Goal: Transaction & Acquisition: Purchase product/service

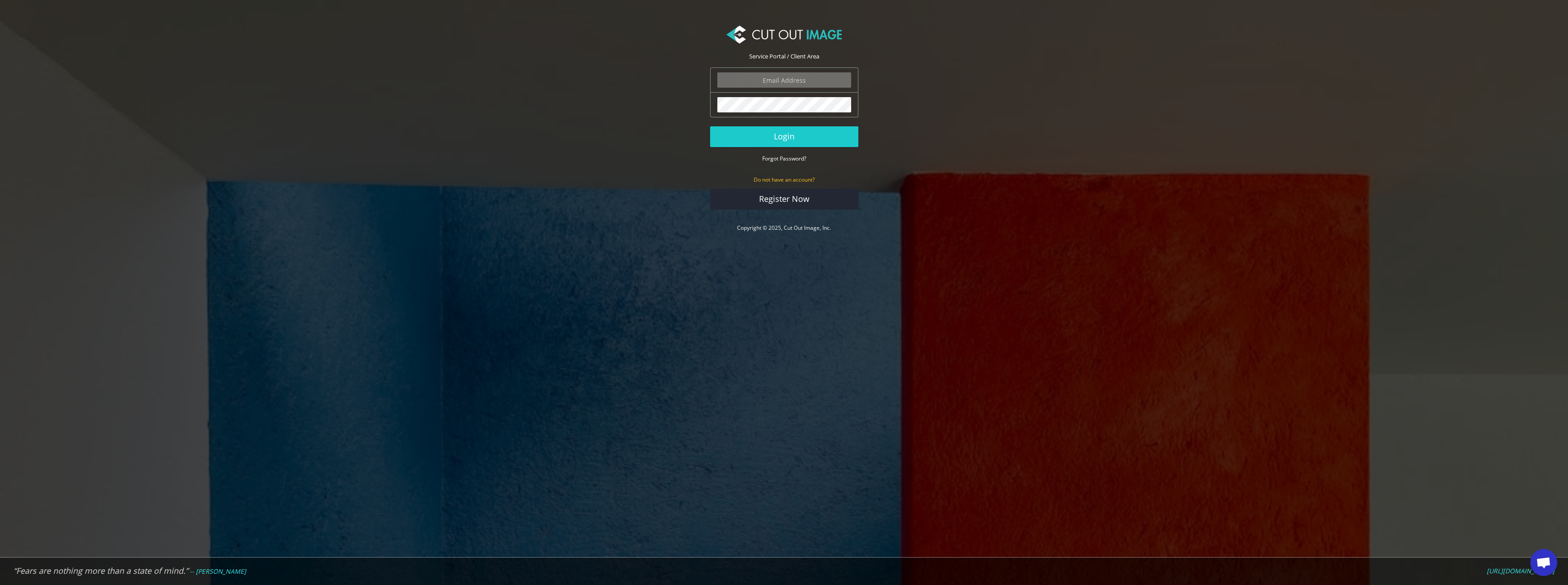
type input "ektor.tsolodimos@gmail.com"
click at [838, 139] on button "Login" at bounding box center [784, 137] width 148 height 21
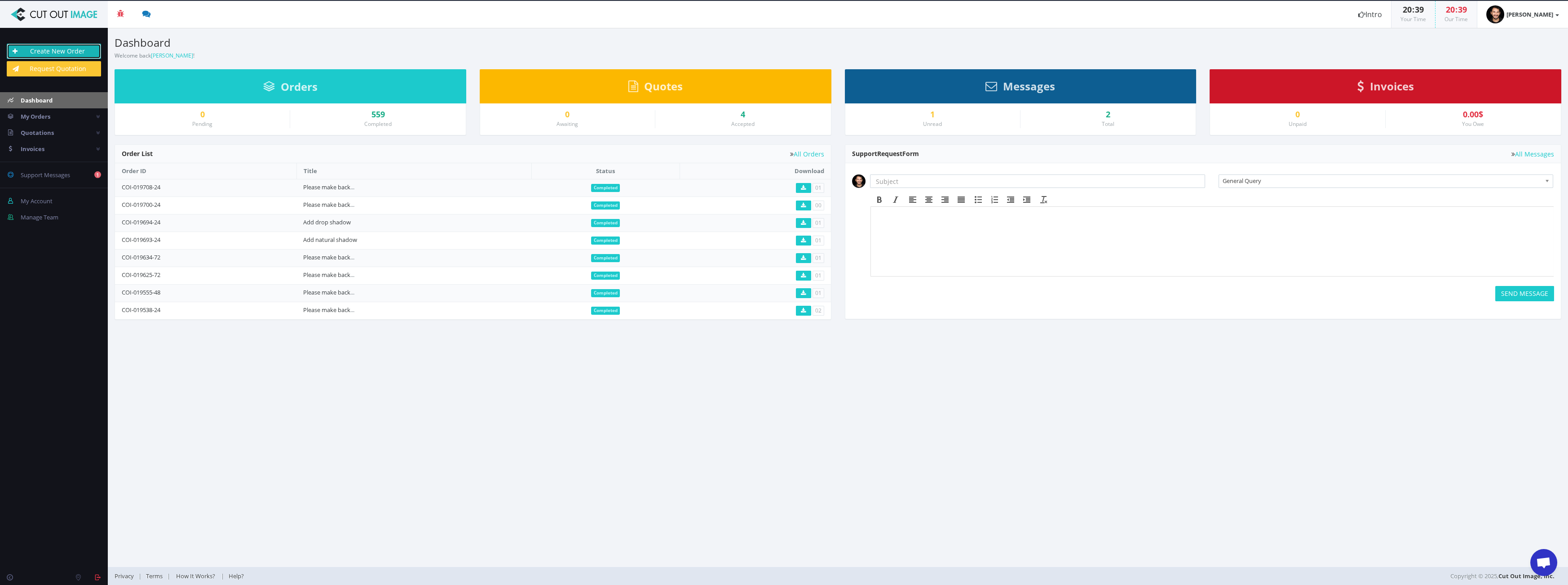
drag, startPoint x: 69, startPoint y: 45, endPoint x: 76, endPoint y: 48, distance: 7.6
click at [69, 45] on link "Create New Order" at bounding box center [54, 51] width 94 height 15
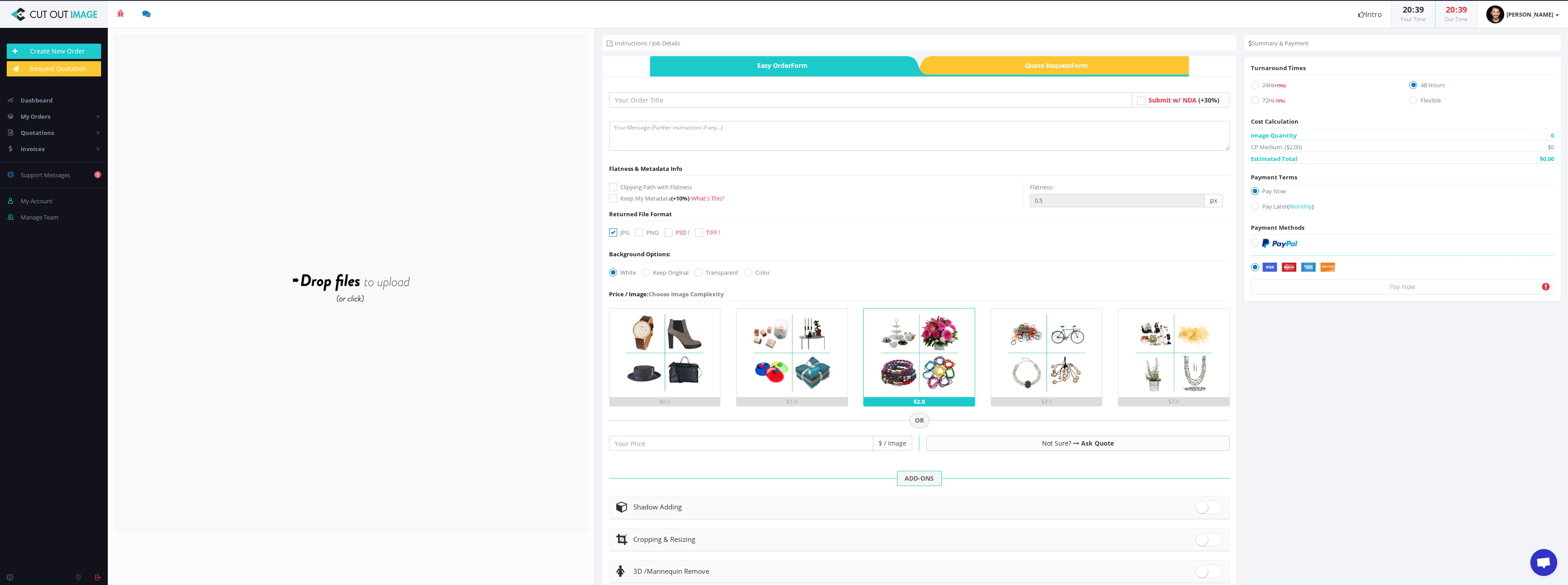
click at [354, 185] on form "Drop files here to upload" at bounding box center [351, 283] width 473 height 497
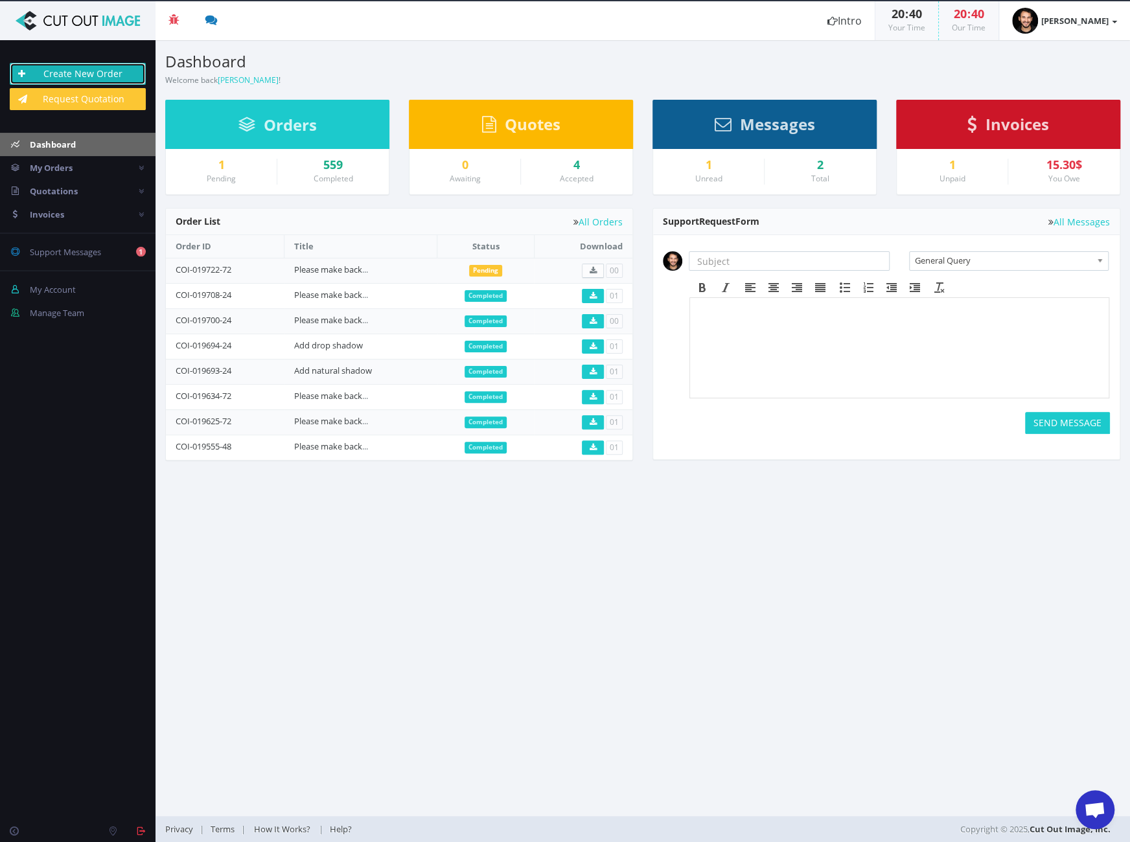
drag, startPoint x: 115, startPoint y: 71, endPoint x: 142, endPoint y: 56, distance: 31.3
click at [115, 71] on link "Create New Order" at bounding box center [78, 74] width 136 height 22
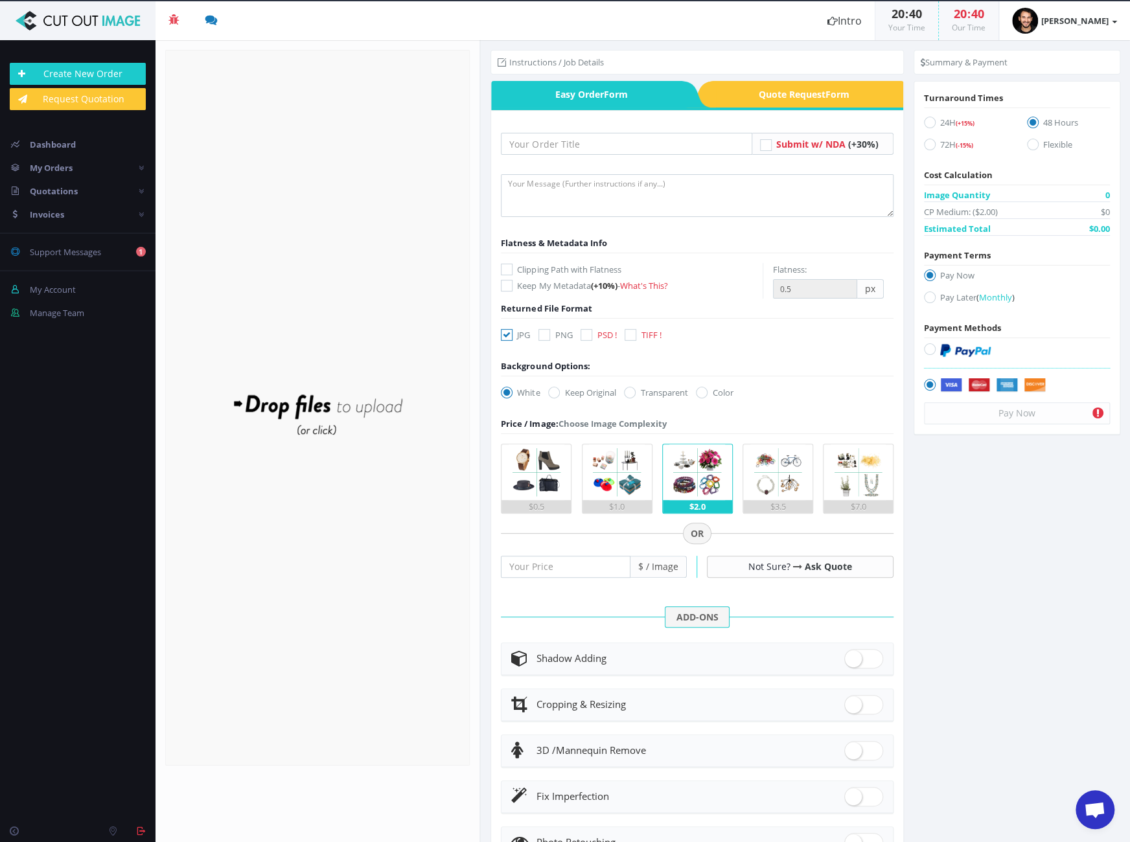
click at [379, 407] on div "Drop files here to upload" at bounding box center [317, 408] width 277 height 80
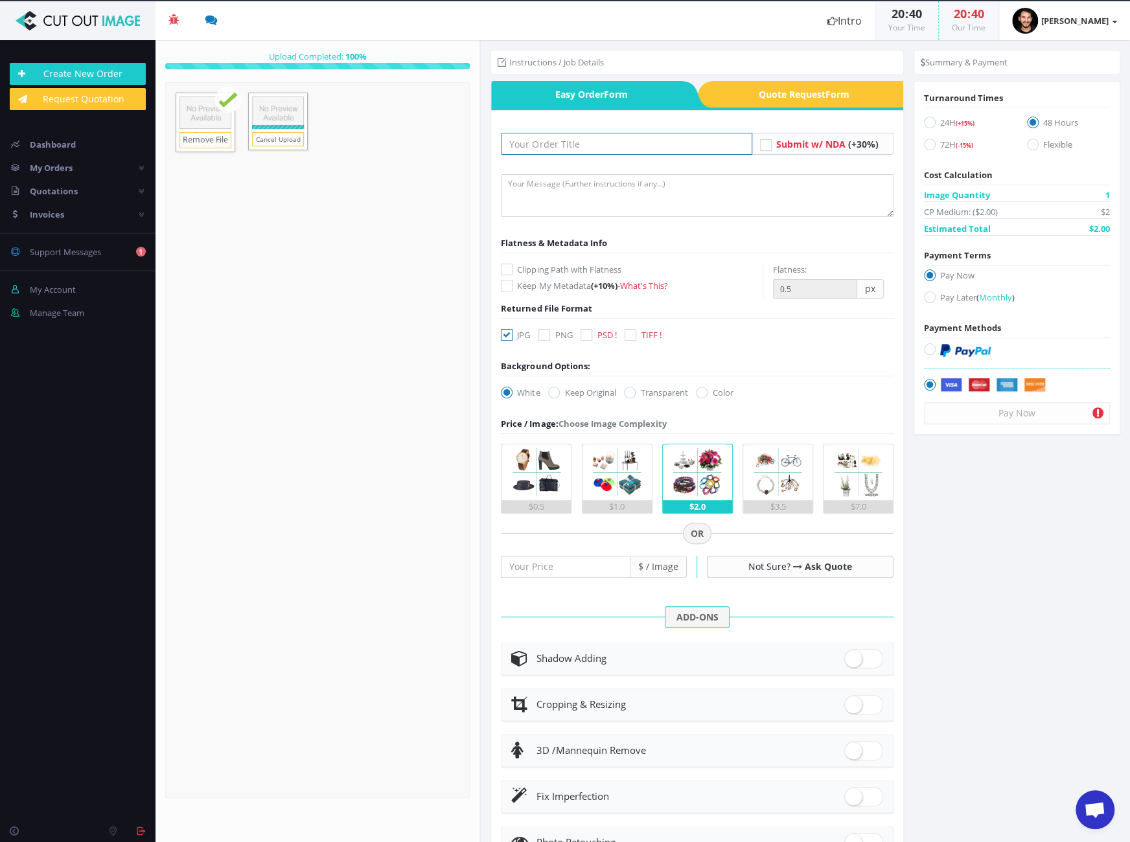
click at [655, 137] on input "text" at bounding box center [626, 144] width 251 height 22
type input "Please make background transparent (cut out persons)"
click at [680, 201] on textarea at bounding box center [697, 195] width 393 height 43
paste textarea "Please make background transparent (cut out persons)"
type textarea "Please make background transparent (cut out persons)"
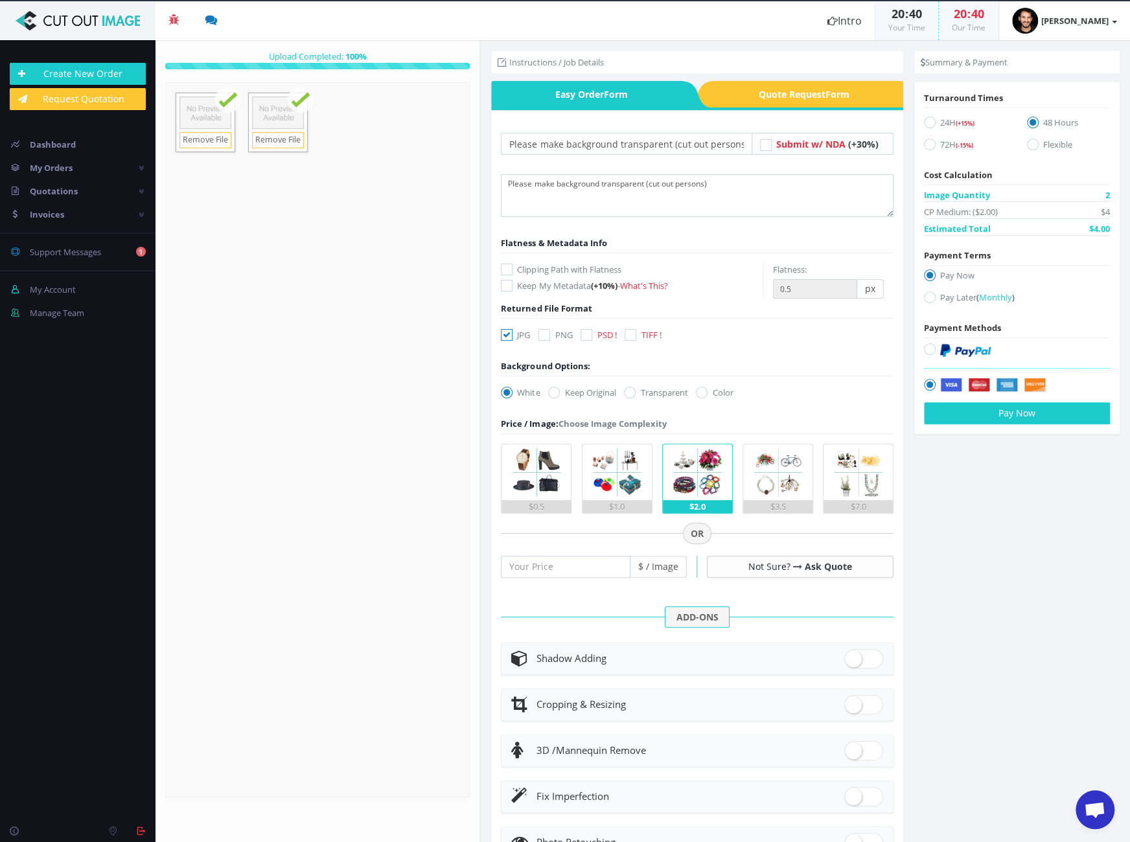
click at [576, 269] on label "Clipping Path with Flatness" at bounding box center [632, 269] width 262 height 13
click at [512, 269] on input "Clipping Path with Flatness" at bounding box center [508, 270] width 8 height 8
checkbox input "true"
click at [816, 290] on input "0.5" at bounding box center [815, 288] width 84 height 19
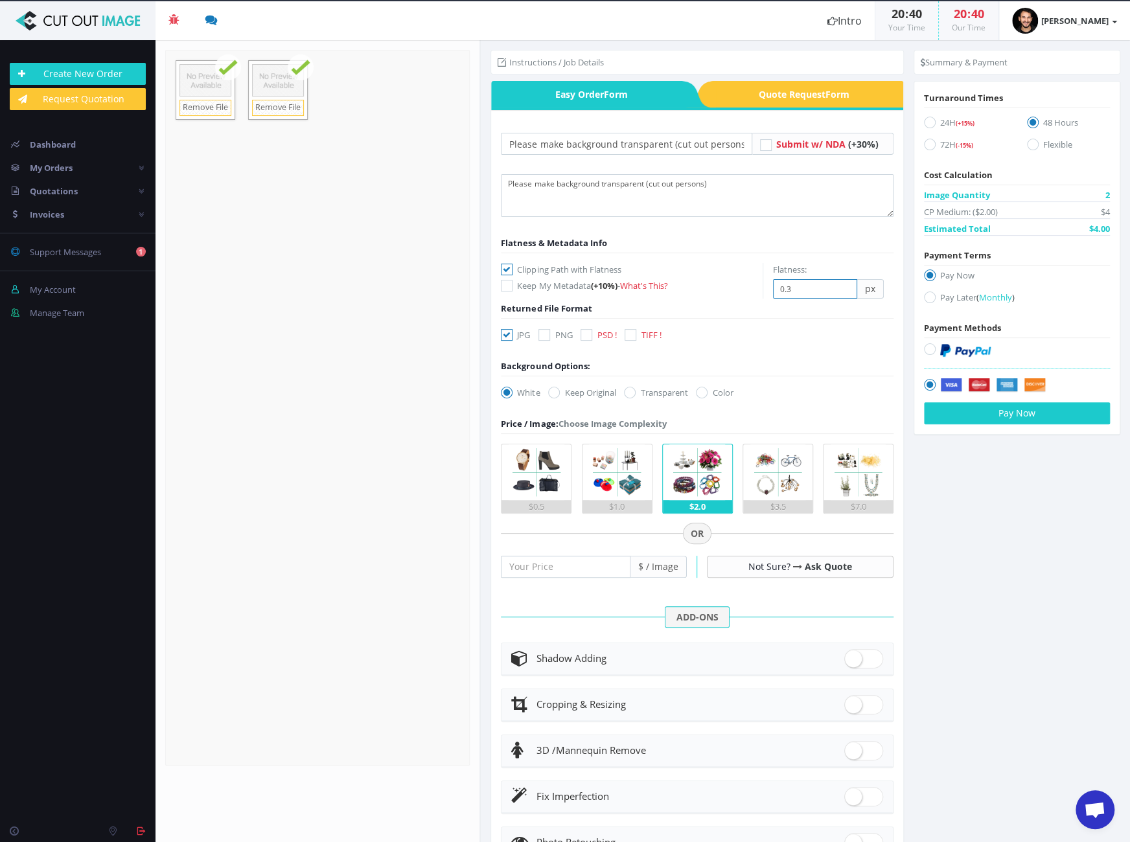
type input "0.3"
drag, startPoint x: 539, startPoint y: 334, endPoint x: 600, endPoint y: 363, distance: 67.2
click at [541, 334] on icon at bounding box center [544, 335] width 12 height 12
click at [541, 334] on input "PNG" at bounding box center [545, 335] width 8 height 8
checkbox input "true"
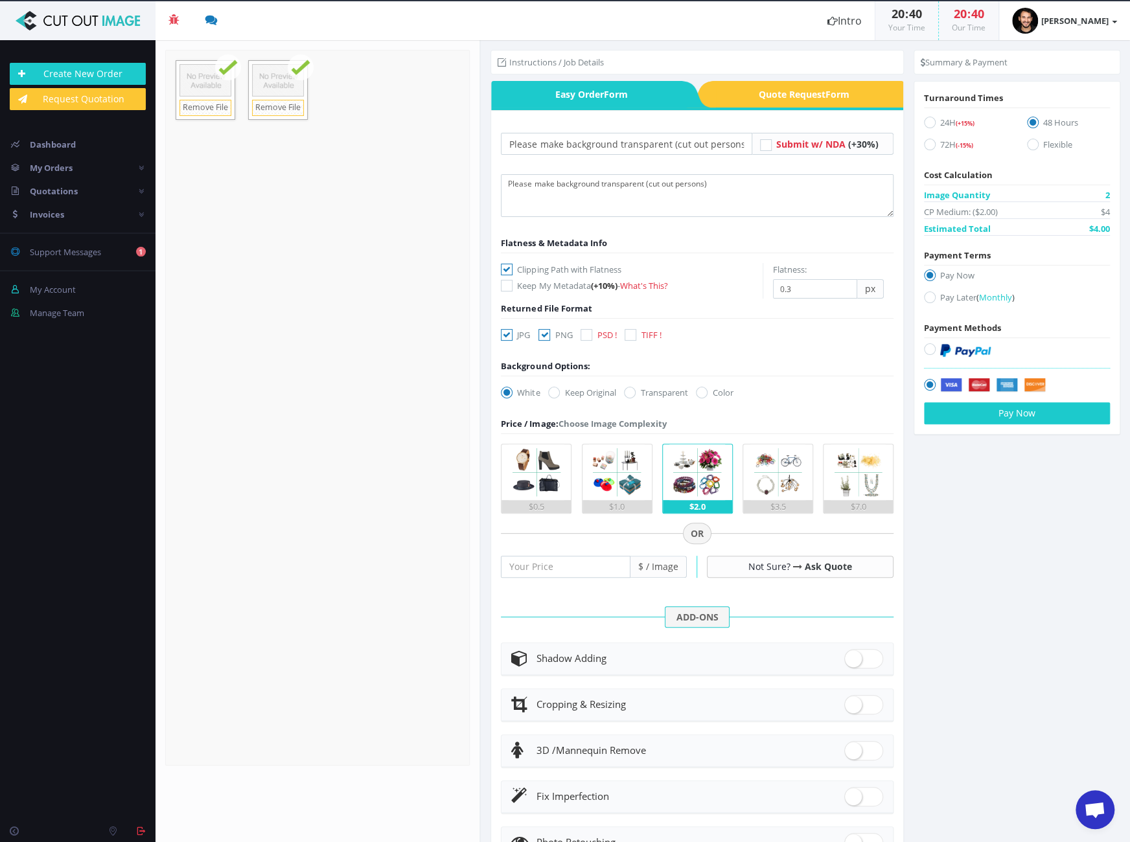
click at [631, 388] on icon at bounding box center [630, 393] width 12 height 12
click at [631, 389] on input "Transparent" at bounding box center [631, 393] width 8 height 8
radio input "true"
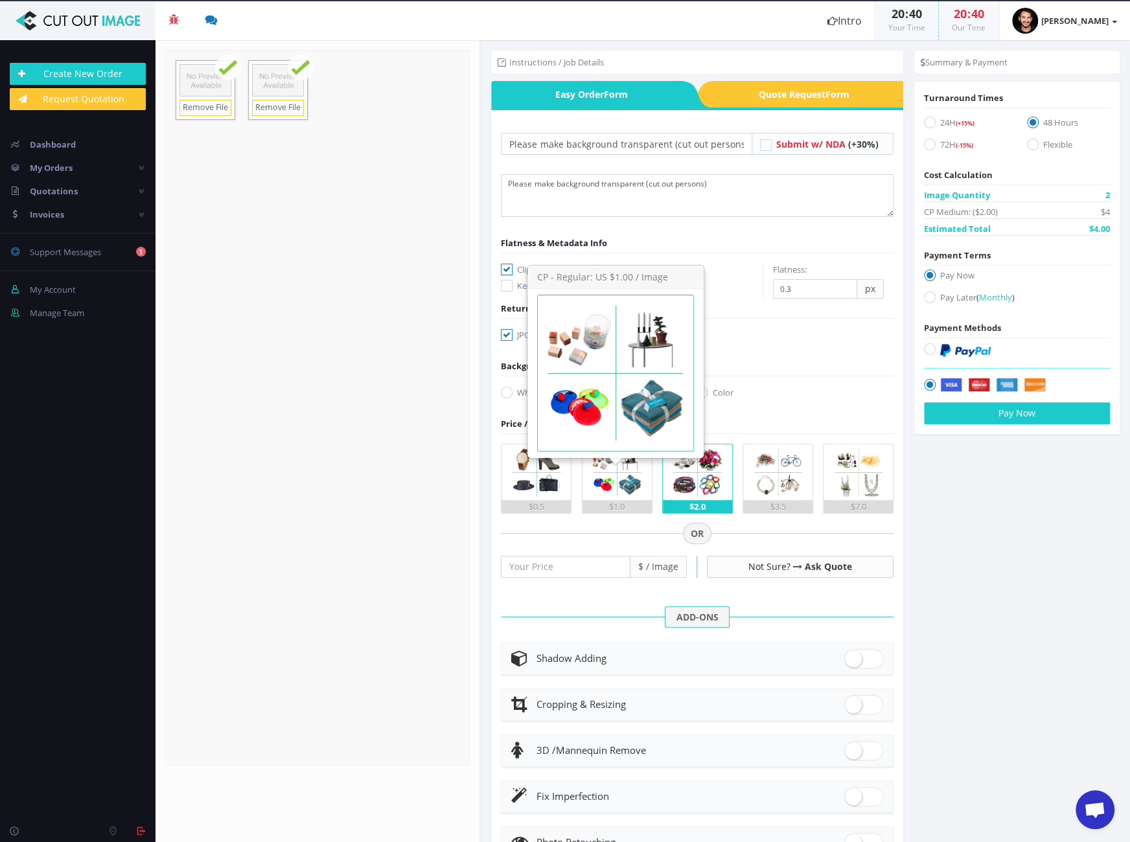
drag, startPoint x: 623, startPoint y: 479, endPoint x: 687, endPoint y: 460, distance: 66.4
click at [623, 479] on img at bounding box center [617, 472] width 56 height 56
click at [0, 0] on input "$1.0" at bounding box center [0, 0] width 0 height 0
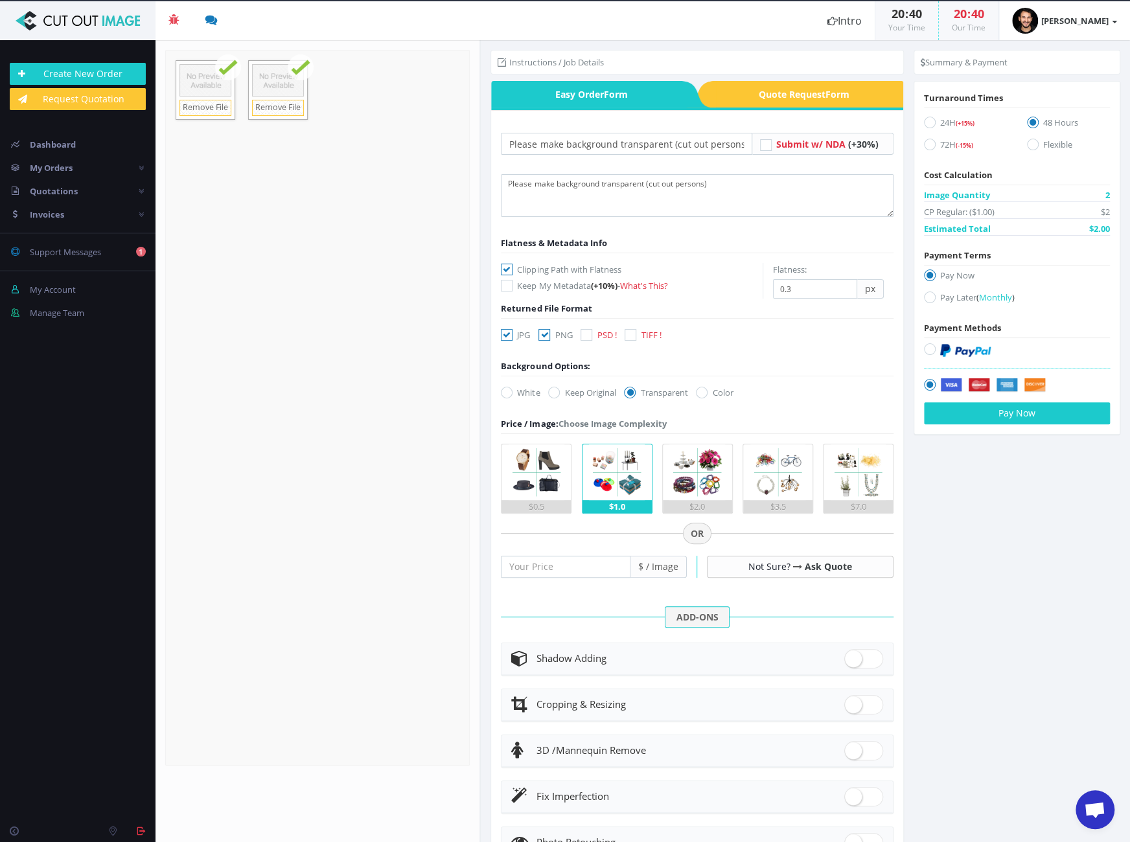
click at [940, 145] on label "72H (-15%)" at bounding box center [965, 146] width 83 height 17
click at [935, 145] on input "72H (-15%)" at bounding box center [931, 145] width 8 height 8
radio input "true"
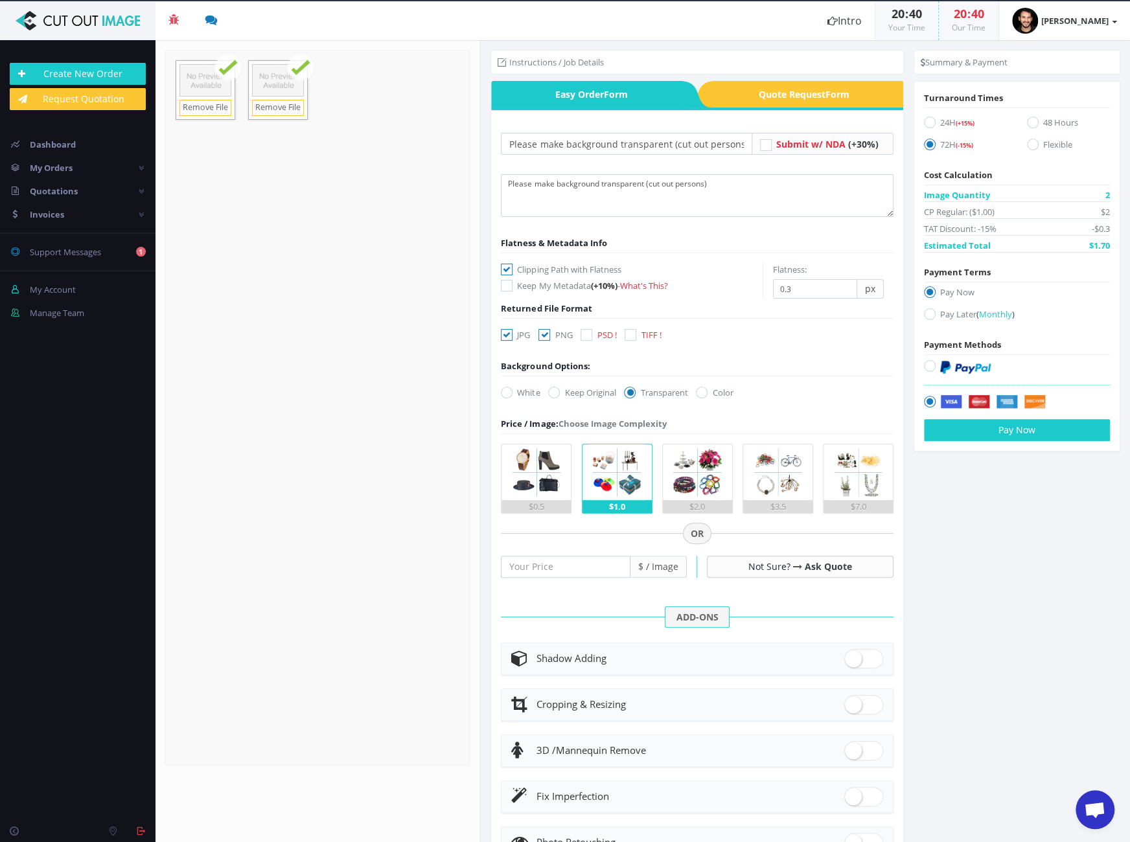
click at [975, 361] on img at bounding box center [965, 367] width 51 height 13
click at [935, 362] on input "radio" at bounding box center [931, 366] width 8 height 8
radio input "true"
click at [986, 438] on button "Pay Now" at bounding box center [1017, 430] width 186 height 22
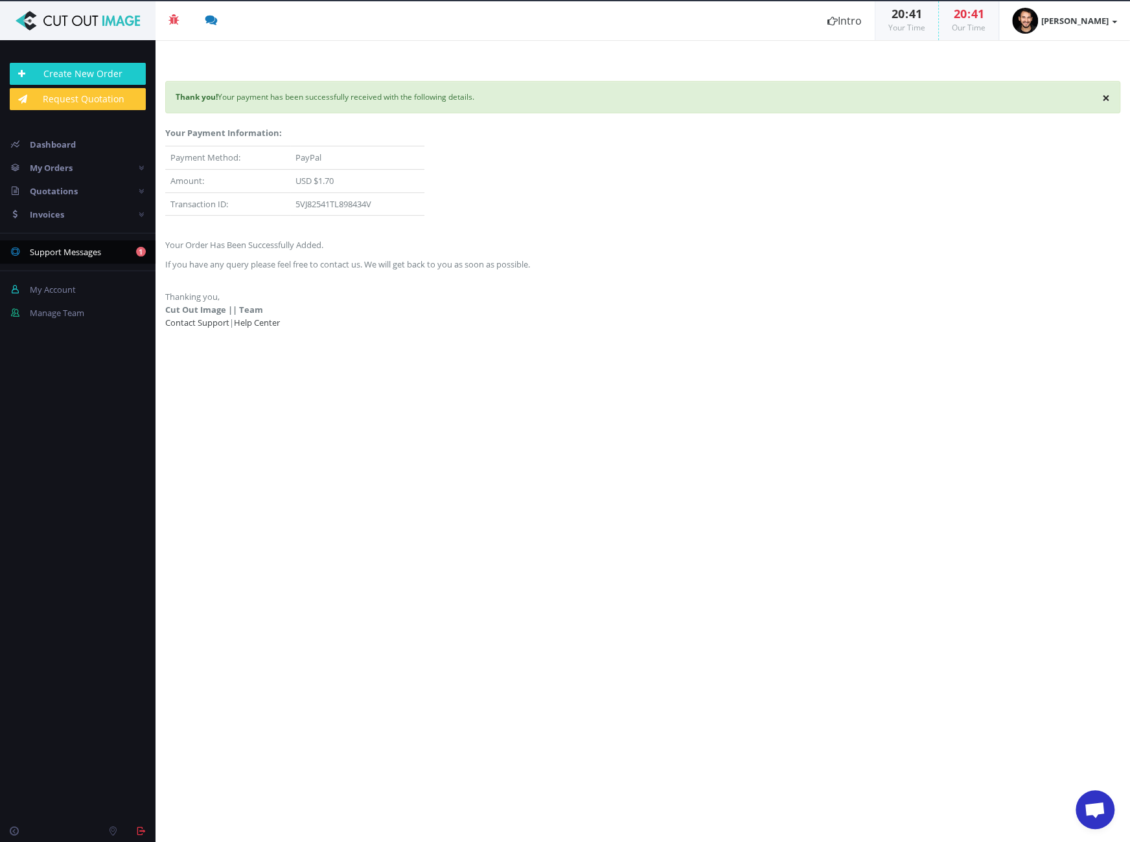
click at [83, 258] on link "1 Support Messages" at bounding box center [77, 251] width 155 height 23
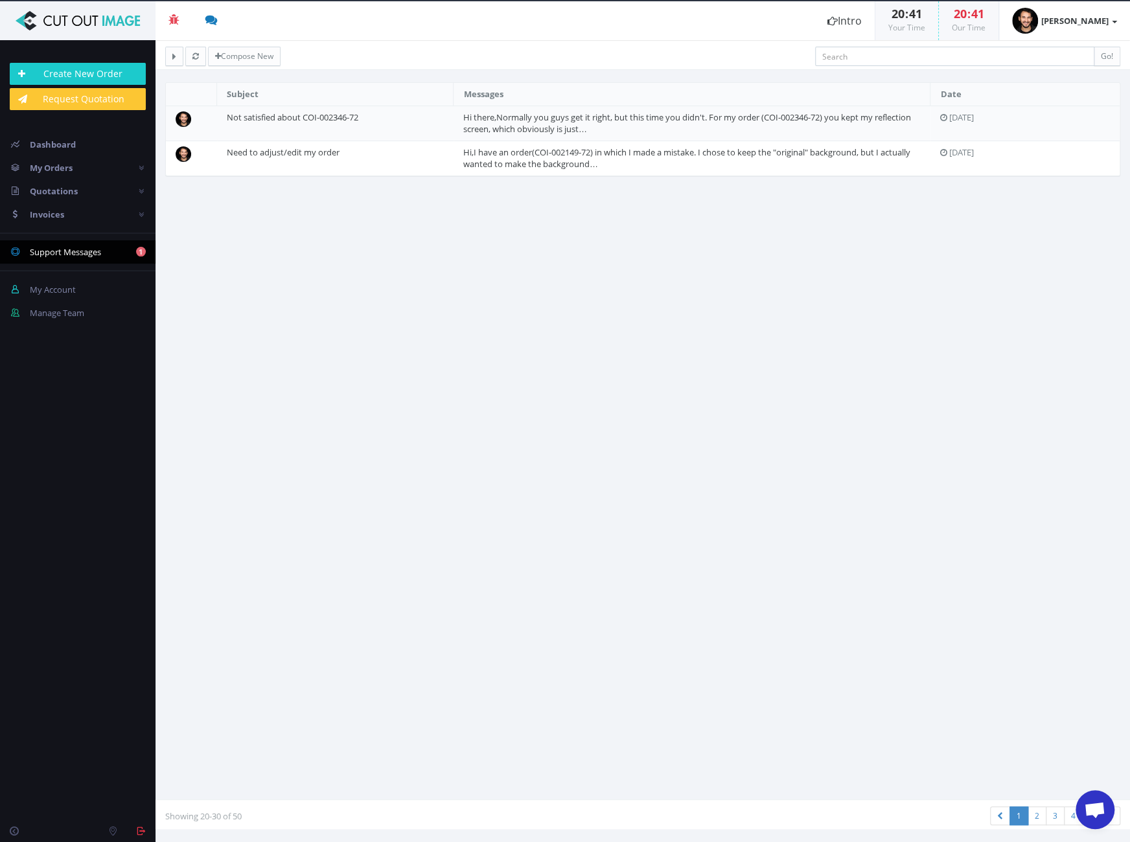
click at [77, 131] on nav "Create New Order Request Quotation Dashboard My Orders All Orders 2 0 0 2" at bounding box center [77, 188] width 155 height 271
click at [74, 148] on span "Dashboard" at bounding box center [53, 145] width 46 height 12
